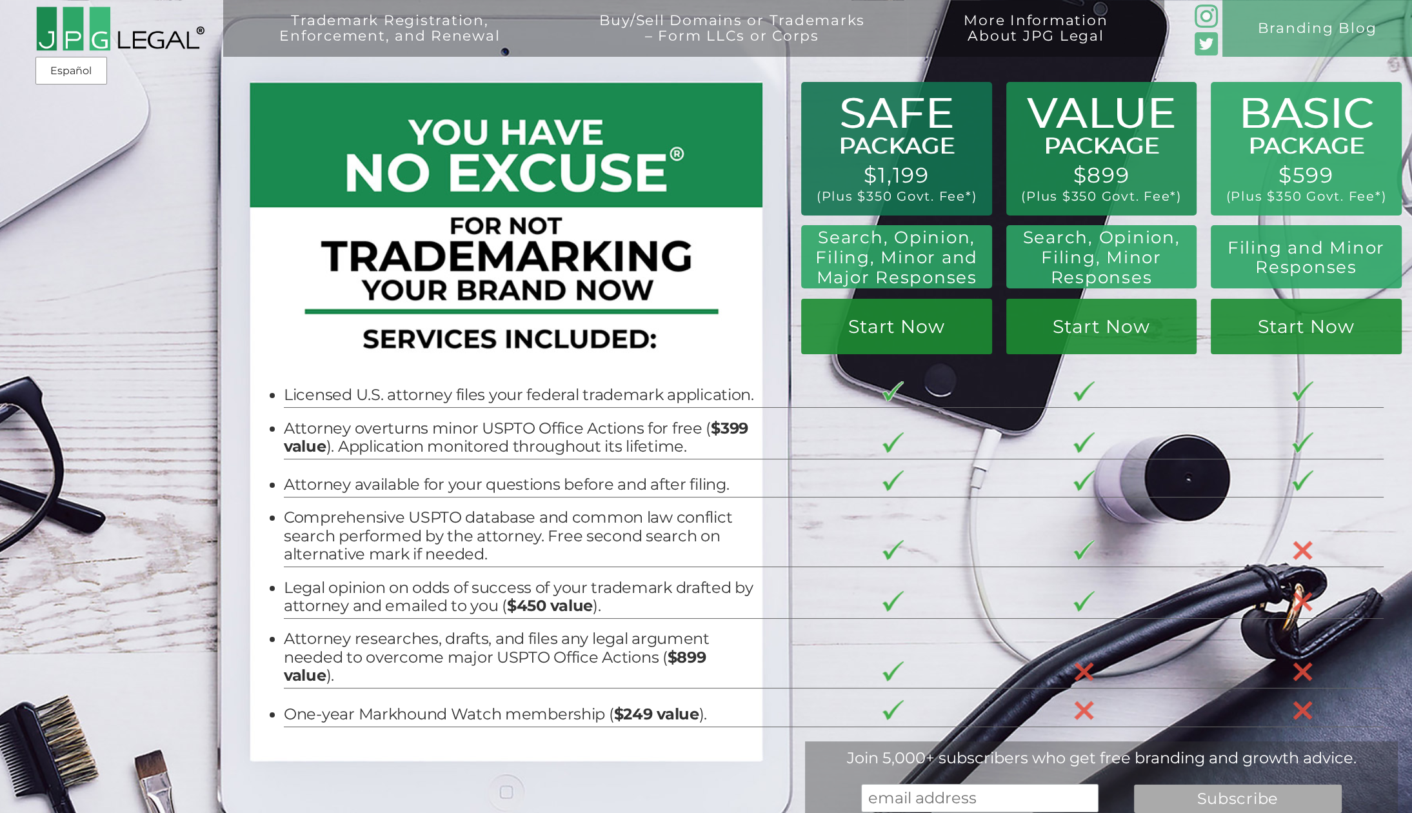
click at [1114, 286] on h2 "Search, Opinion, Filing, Minor Responses" at bounding box center [1101, 257] width 168 height 59
click at [1114, 333] on link "Start Now" at bounding box center [1101, 326] width 191 height 55
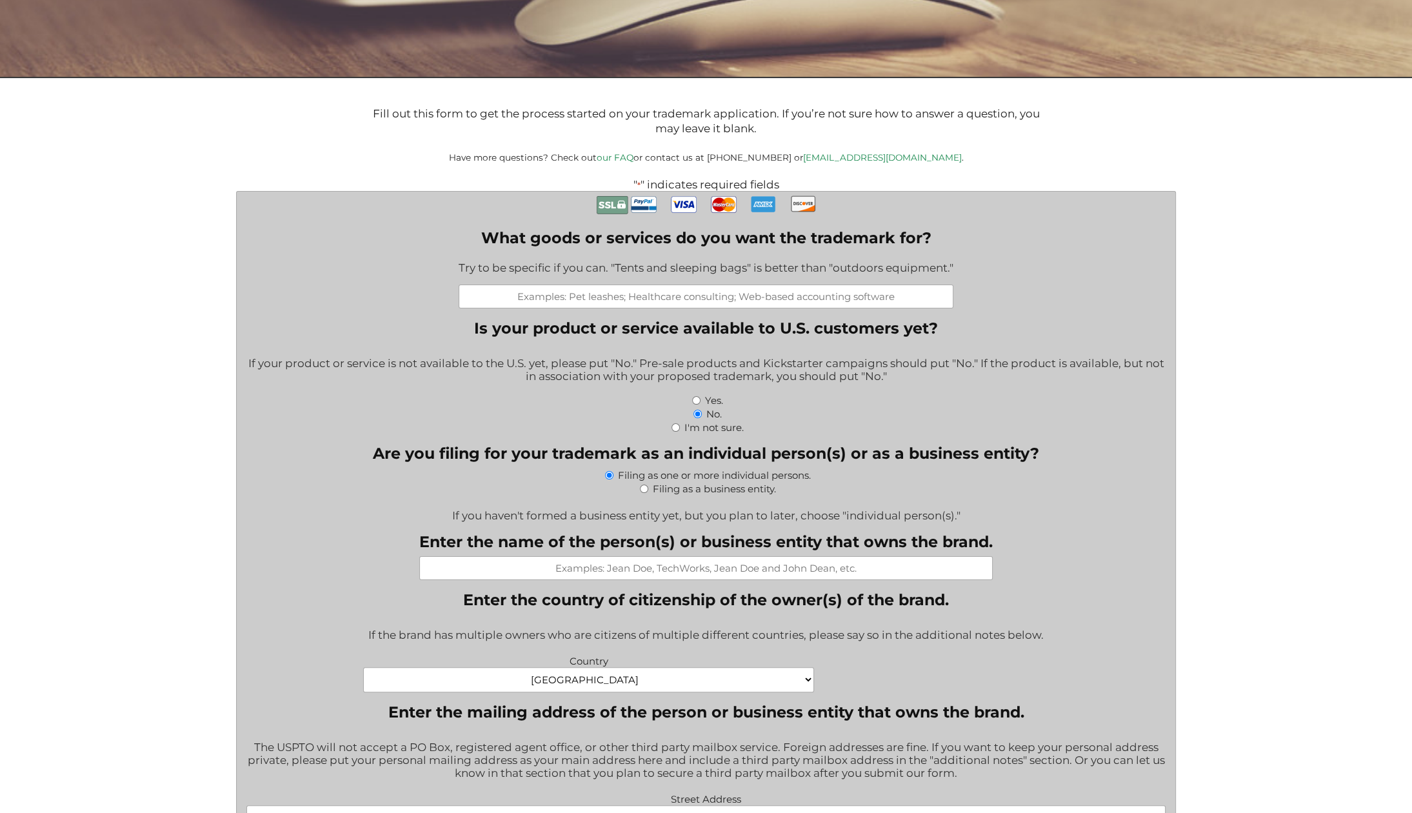
scroll to position [288, 0]
click at [688, 303] on input "What goods or services do you want the trademark for?" at bounding box center [706, 297] width 495 height 24
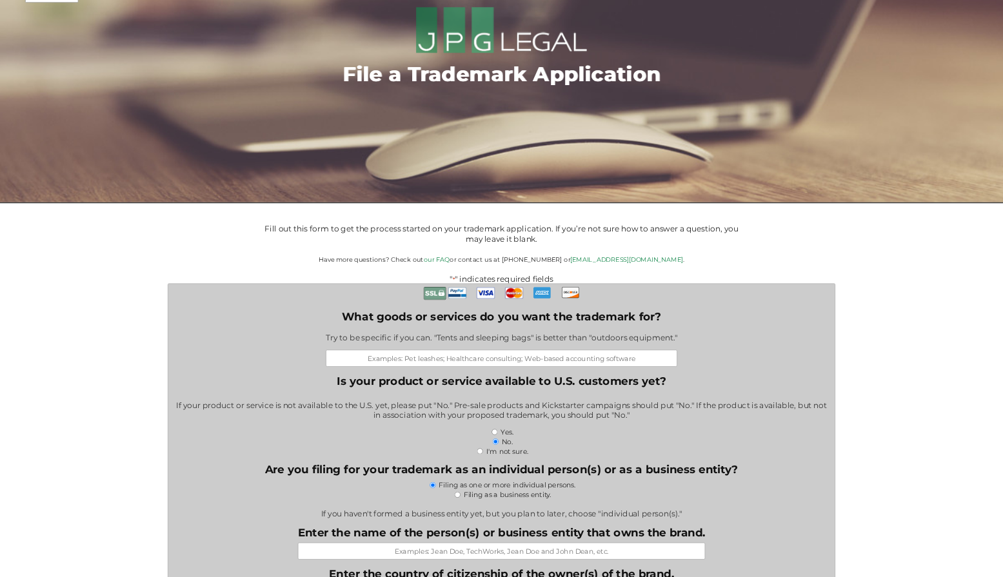
scroll to position [86, 0]
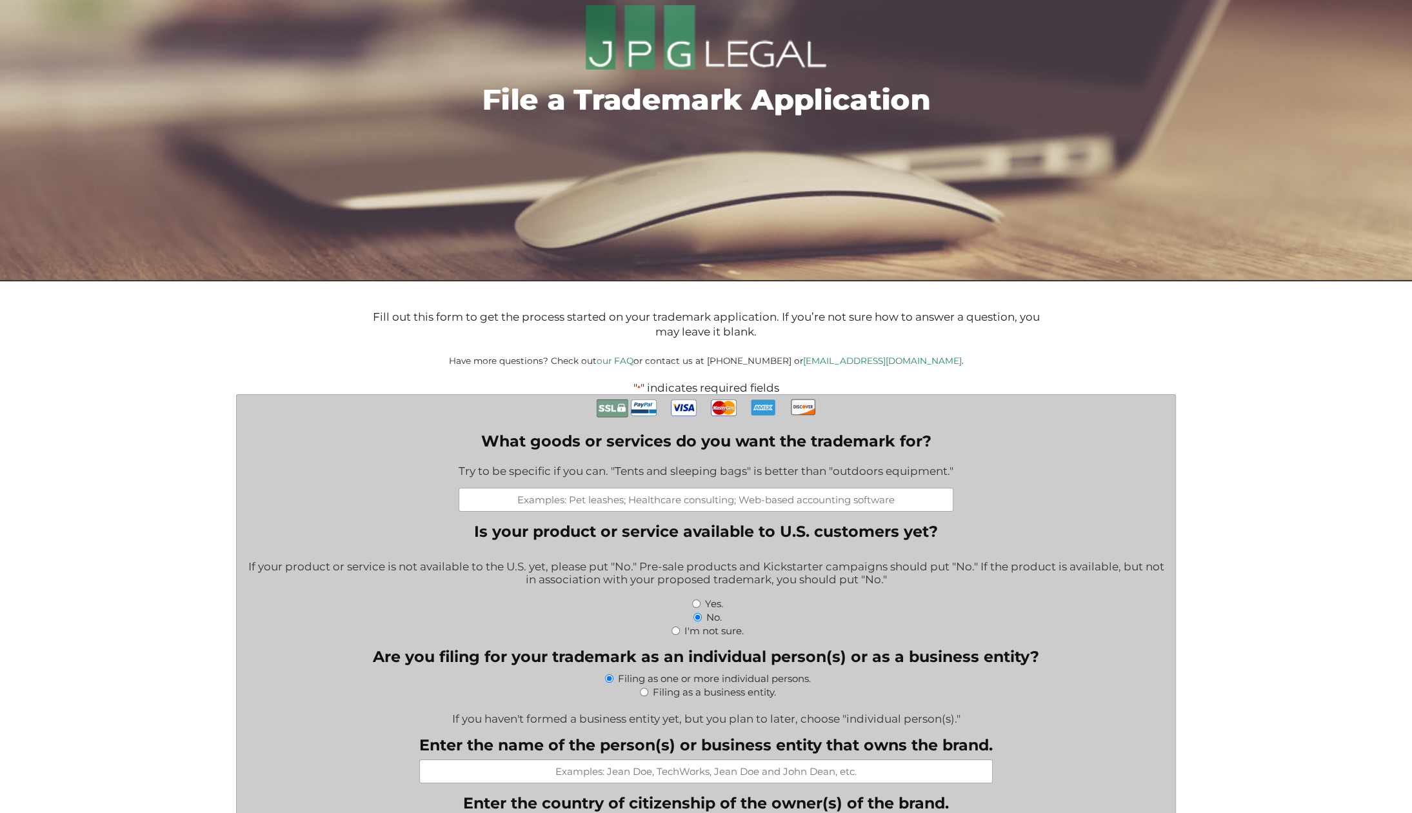
click at [680, 509] on input "What goods or services do you want the trademark for?" at bounding box center [706, 500] width 495 height 24
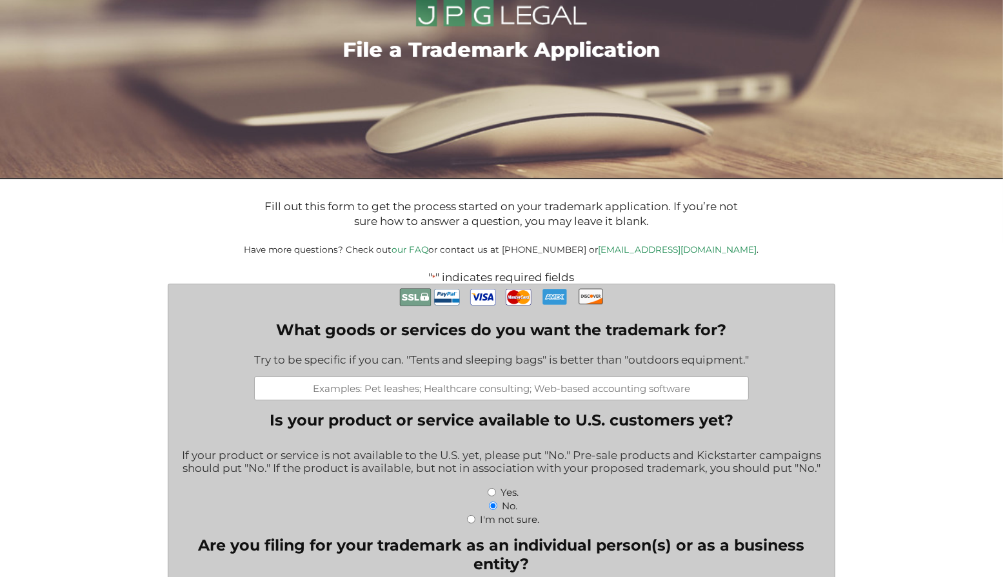
drag, startPoint x: 250, startPoint y: 325, endPoint x: 755, endPoint y: 366, distance: 507.4
drag, startPoint x: 549, startPoint y: 252, endPoint x: 749, endPoint y: 253, distance: 200.6
click at [749, 253] on p "Have more questions? Check out our FAQ or contact us at [PHONE_NUMBER] or [EMAI…" at bounding box center [501, 250] width 742 height 12
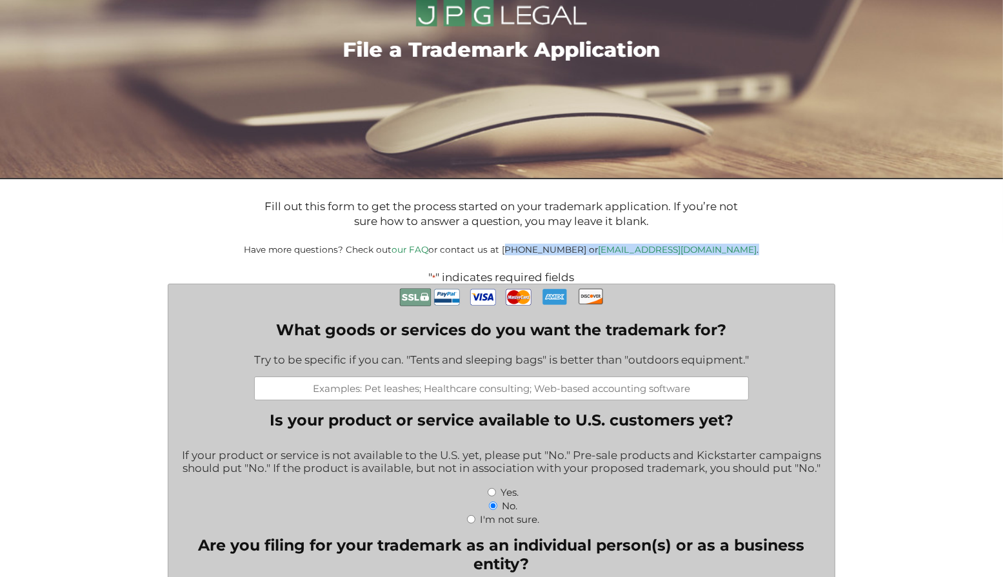
copy small "[PHONE_NUMBER] or [EMAIL_ADDRESS][DOMAIN_NAME] ."
